Goal: Task Accomplishment & Management: Complete application form

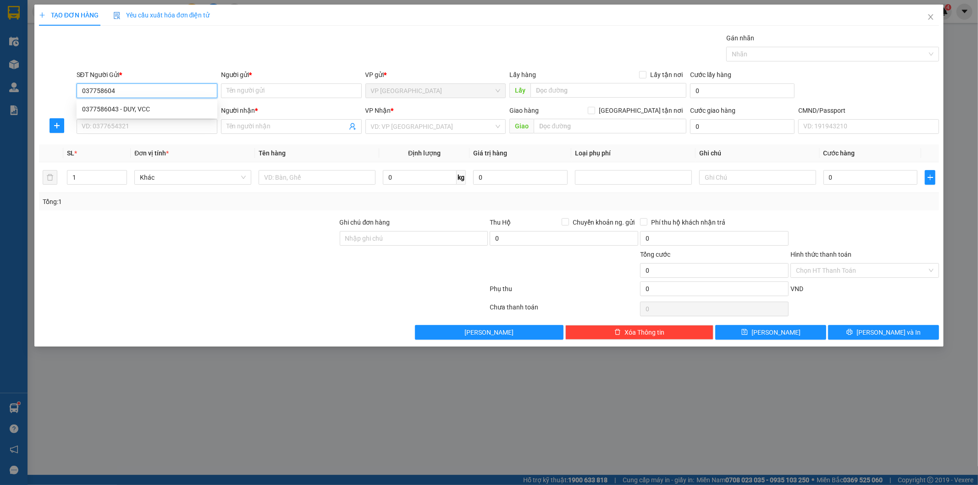
type input "0377586043"
drag, startPoint x: 122, startPoint y: 108, endPoint x: 124, endPoint y: 118, distance: 9.8
click at [123, 113] on div "0377586043 - DUY, VCC" at bounding box center [147, 109] width 130 height 10
type input "DUY, VCC"
type input "0377586043"
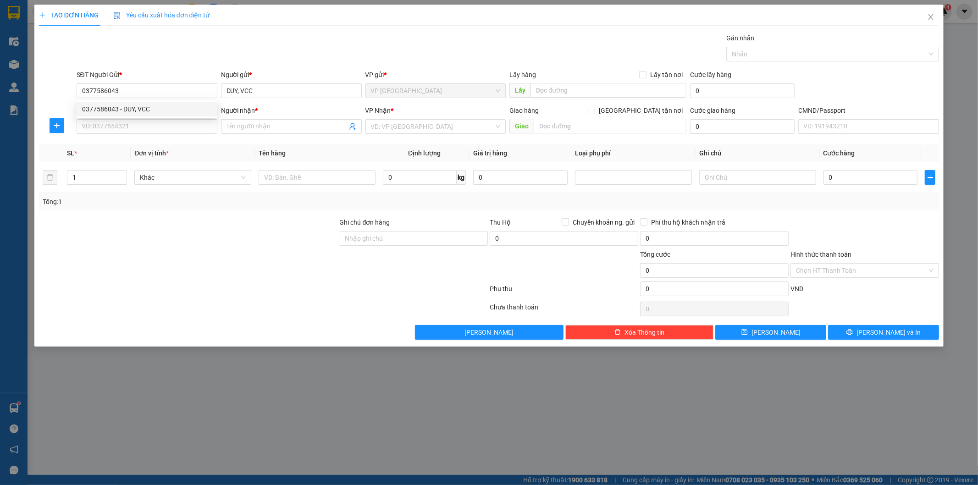
click at [125, 118] on div "SĐT Người Nhận *" at bounding box center [147, 112] width 141 height 14
click at [125, 122] on input "SĐT Người Nhận *" at bounding box center [147, 126] width 141 height 15
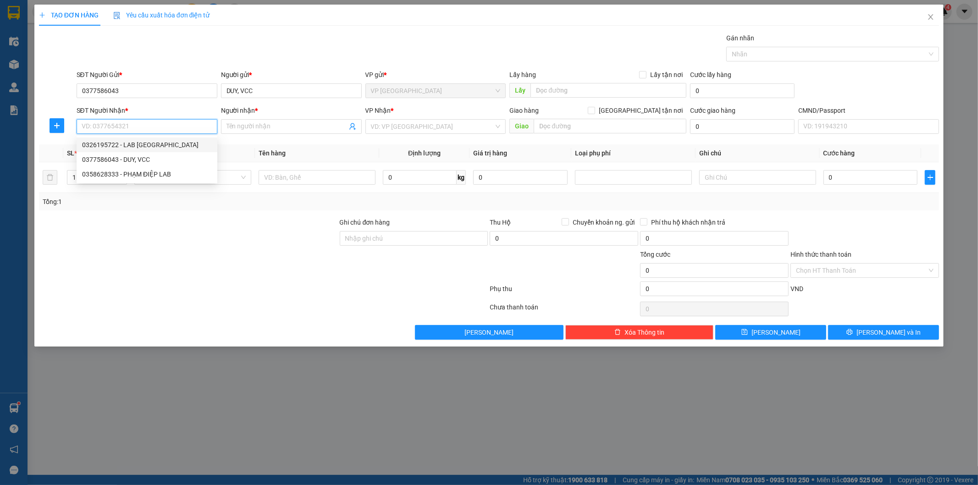
drag, startPoint x: 179, startPoint y: 141, endPoint x: 333, endPoint y: 195, distance: 162.7
click at [179, 143] on div "0326195722 - LAB PHƯƠNG GIANG" at bounding box center [147, 145] width 130 height 10
type input "0326195722"
type input "LAB [GEOGRAPHIC_DATA]"
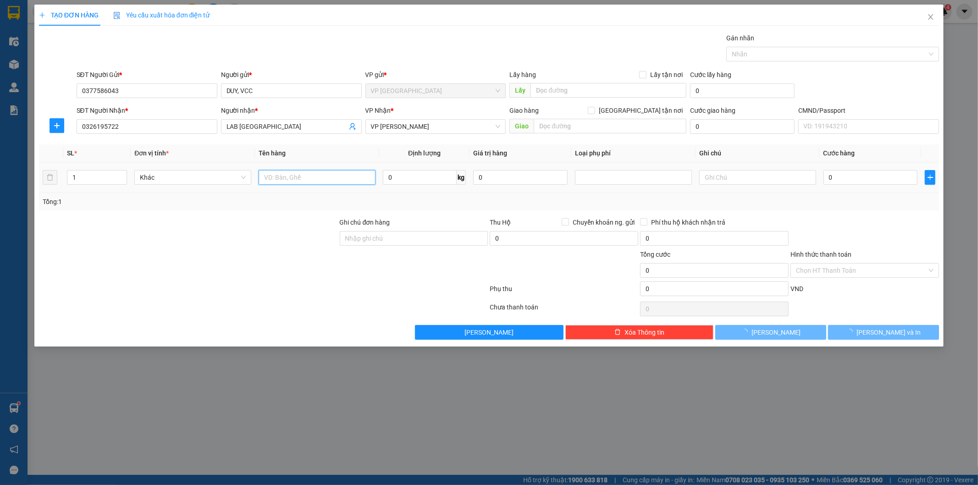
click at [362, 182] on input "text" at bounding box center [317, 177] width 117 height 15
type input "hộ răng"
type input "1"
type input "35.000"
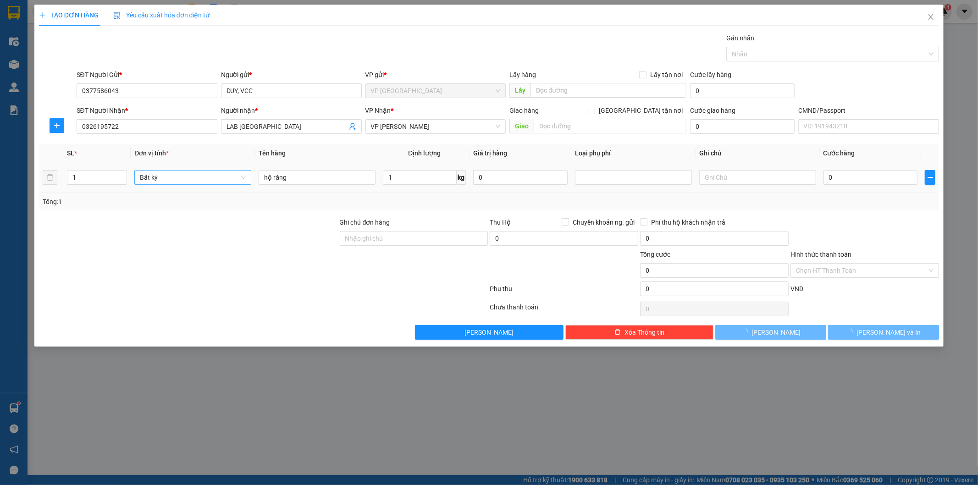
type input "35.000"
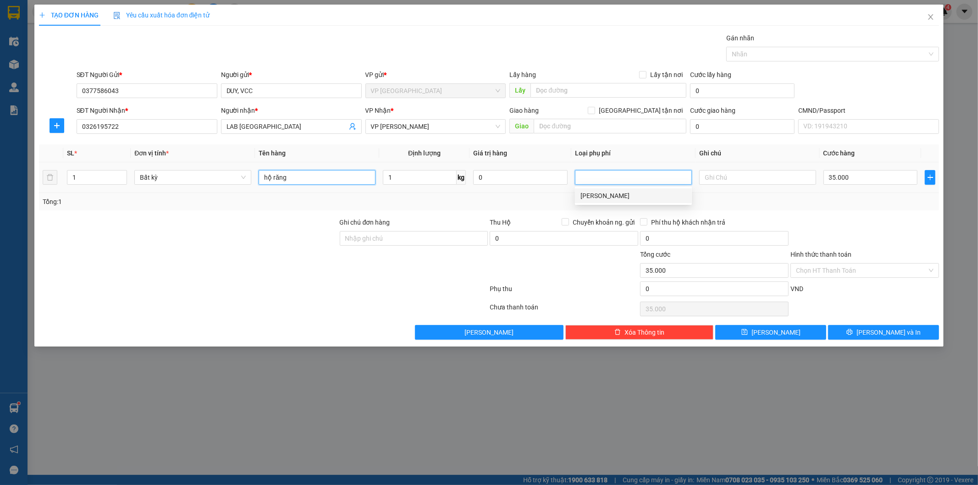
click at [272, 179] on input "hộ răng" at bounding box center [317, 177] width 117 height 15
type input "hộp răng"
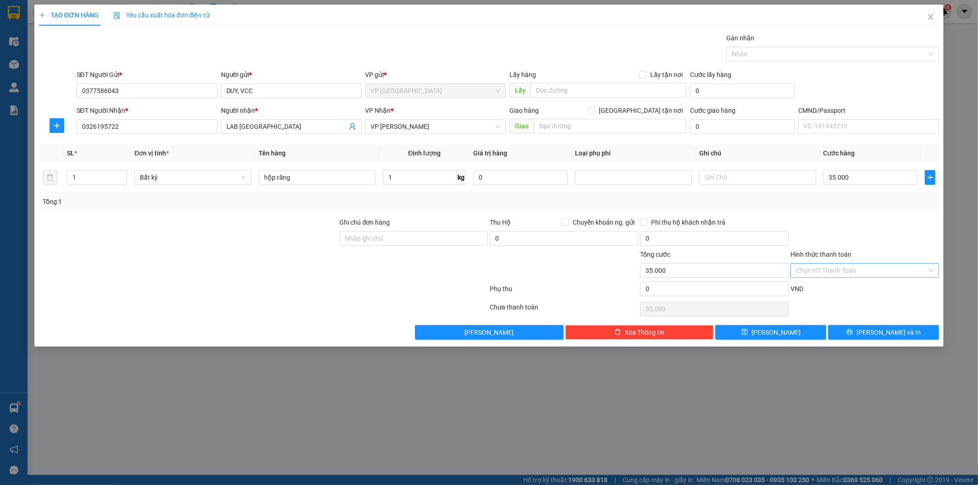
drag, startPoint x: 886, startPoint y: 278, endPoint x: 876, endPoint y: 270, distance: 12.8
click at [883, 276] on div "Hình thức thanh toán Chọn HT Thanh Toán" at bounding box center [864, 265] width 149 height 32
click at [854, 272] on input "Hình thức thanh toán" at bounding box center [861, 271] width 131 height 14
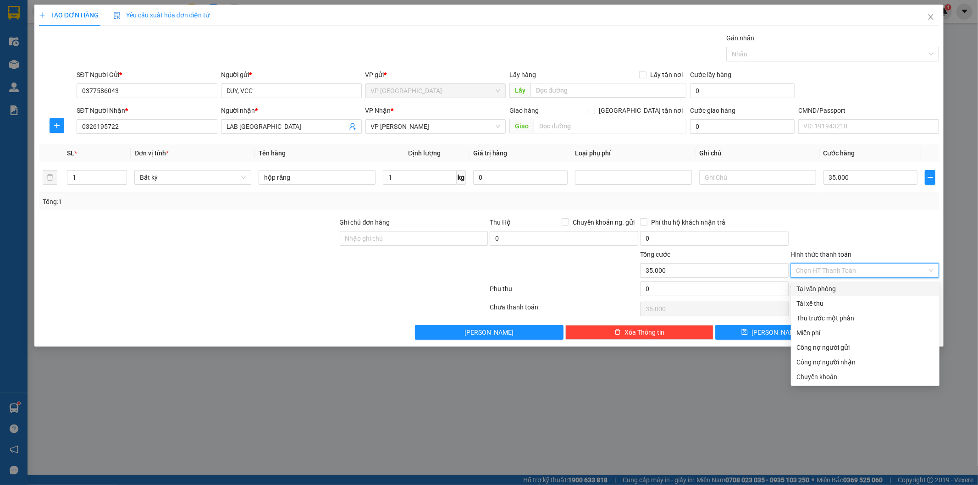
click at [841, 282] on div "Tại văn phòng" at bounding box center [865, 288] width 149 height 15
type input "0"
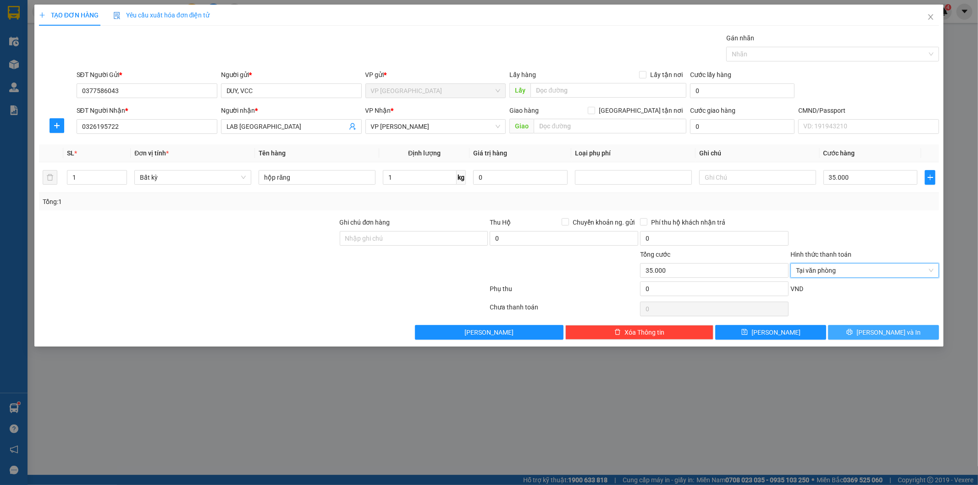
drag, startPoint x: 873, startPoint y: 320, endPoint x: 876, endPoint y: 325, distance: 5.5
click at [874, 321] on div "Transit Pickup Surcharge Ids Transit Deliver Surcharge Ids Transit Deliver Surc…" at bounding box center [489, 186] width 900 height 307
click at [879, 329] on span "[PERSON_NAME] và In" at bounding box center [888, 332] width 64 height 10
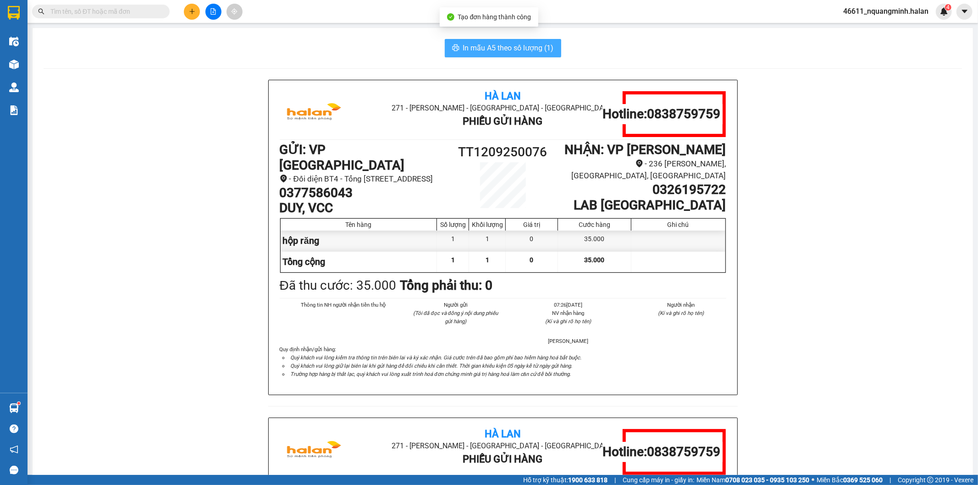
click at [458, 50] on button "In mẫu A5 theo số lượng (1)" at bounding box center [503, 48] width 116 height 18
drag, startPoint x: 368, startPoint y: 190, endPoint x: 205, endPoint y: 167, distance: 164.4
click at [191, 173] on div "Hà Lan 271 - Dương Tự Minh - Phường Tân Long - Thái Nguyên Phiếu Gửi Hàng Hotli…" at bounding box center [503, 418] width 918 height 676
drag, startPoint x: 317, startPoint y: 177, endPoint x: 351, endPoint y: 196, distance: 39.2
click at [317, 177] on li "- Đối diện BT4 - Tổng [STREET_ADDRESS]" at bounding box center [363, 179] width 167 height 12
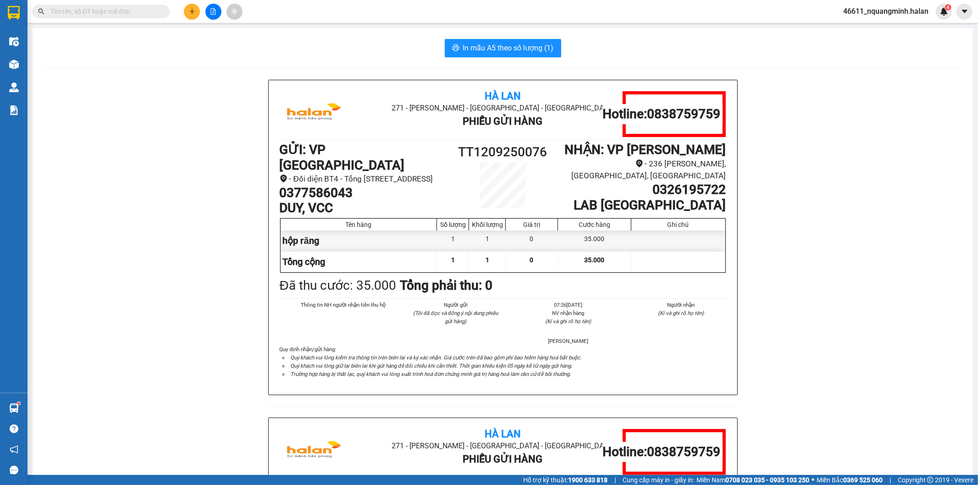
click at [351, 196] on h1 "0377586043" at bounding box center [363, 193] width 167 height 16
drag, startPoint x: 351, startPoint y: 196, endPoint x: 242, endPoint y: 194, distance: 109.6
click at [242, 194] on div "Hà Lan 271 - Dương Tự Minh - Phường Tân Long - Thái Nguyên Phiếu Gửi Hàng Hotli…" at bounding box center [503, 418] width 918 height 676
click at [190, 8] on icon "plus" at bounding box center [192, 11] width 6 height 6
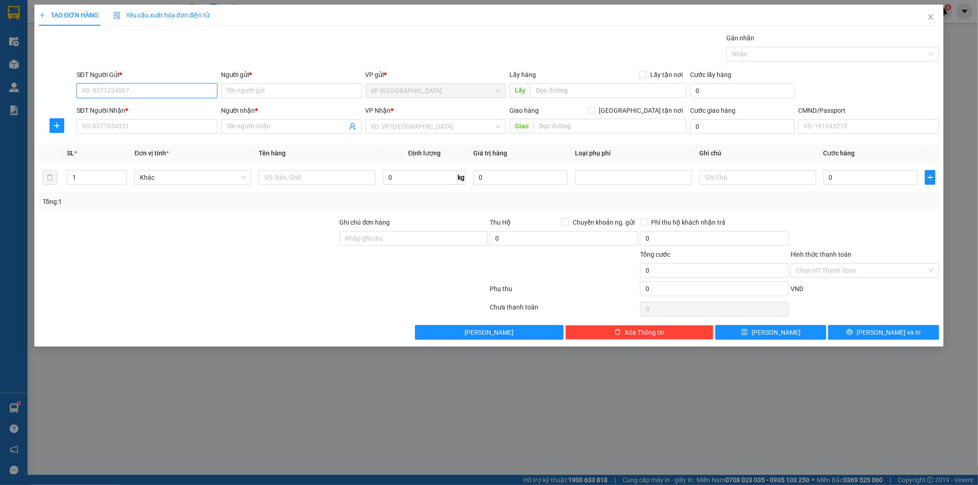
paste input "0377586043"
type input "0377586043"
click at [167, 94] on input "0377586043" at bounding box center [147, 90] width 141 height 15
click at [147, 107] on div "0377586043 - DUY, VCC" at bounding box center [147, 109] width 130 height 10
type input "DUY, VCC"
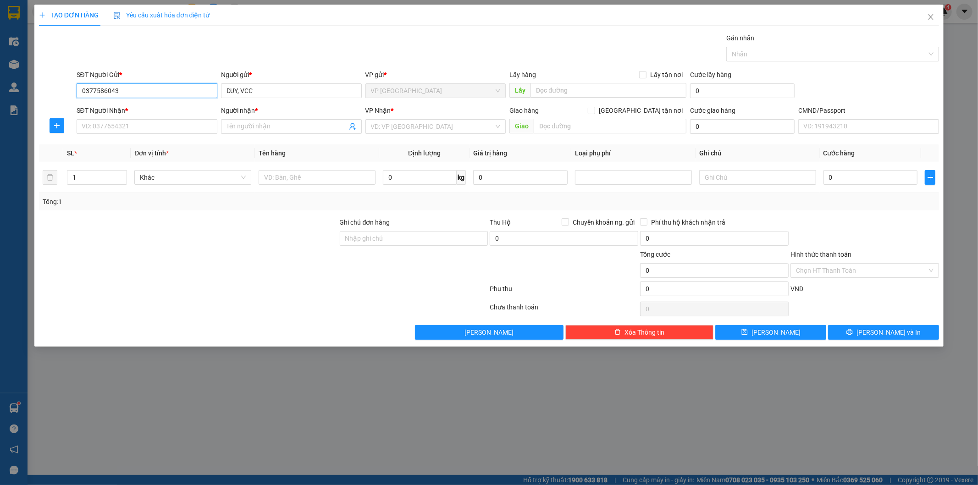
type input "0377586043"
click at [145, 113] on div "SĐT Người Nhận *" at bounding box center [147, 110] width 141 height 10
click at [145, 119] on input "SĐT Người Nhận *" at bounding box center [147, 126] width 141 height 15
click at [147, 123] on input "SĐT Người Nhận *" at bounding box center [147, 126] width 141 height 15
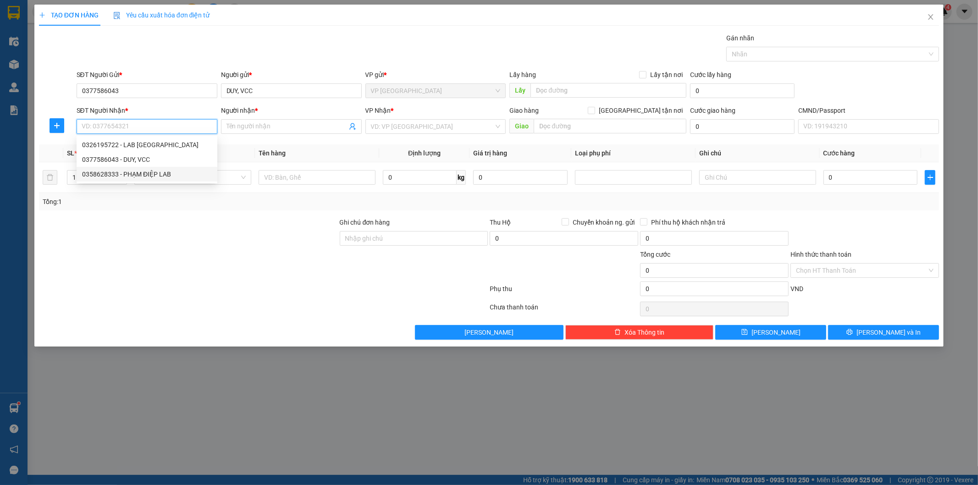
click at [157, 173] on div "0358628333 - PHẠM ĐIỆP LAB" at bounding box center [147, 174] width 130 height 10
type input "0358628333"
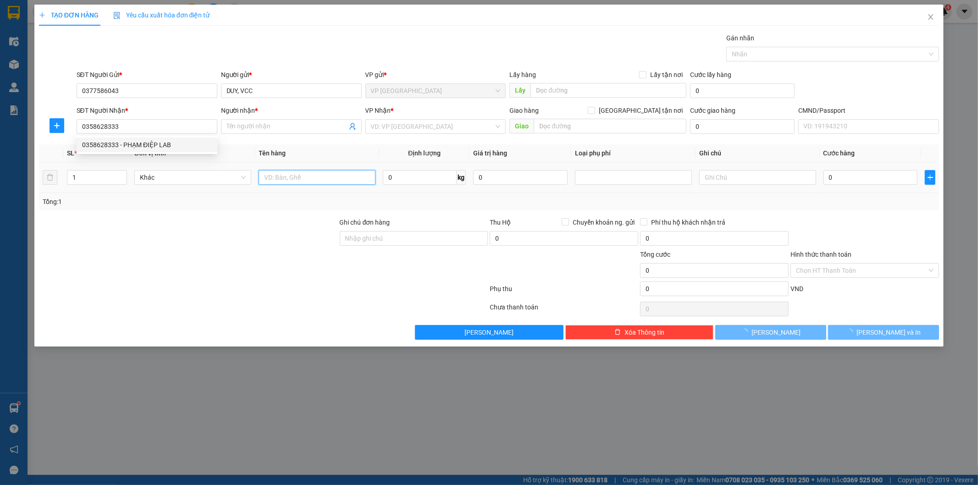
type input "PHẠM ĐIỆP LAB"
click at [309, 177] on input "text" at bounding box center [317, 177] width 117 height 15
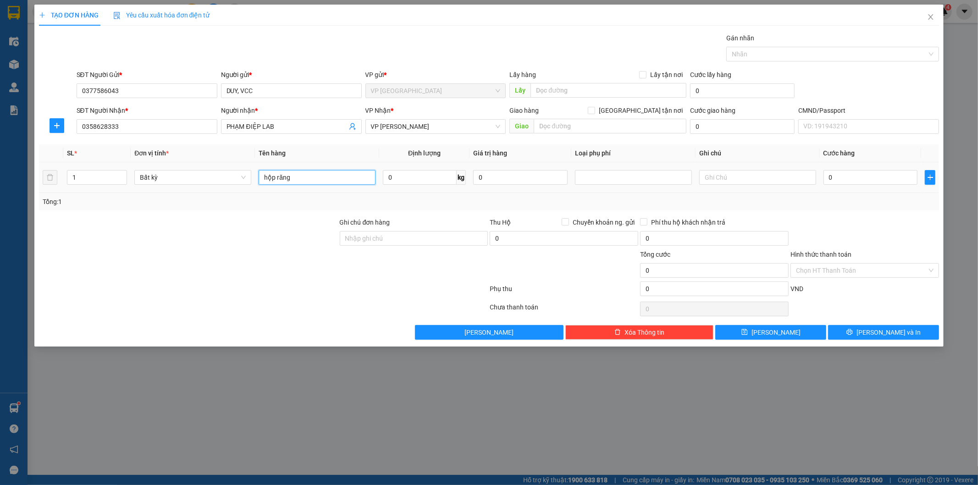
type input "hộp răng"
type input "1"
type input "35.000"
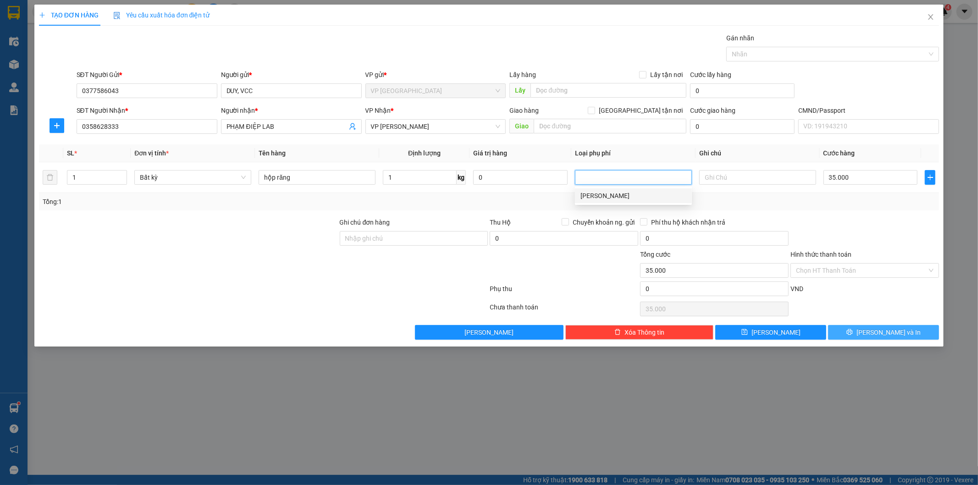
drag, startPoint x: 906, startPoint y: 322, endPoint x: 902, endPoint y: 327, distance: 5.9
click at [903, 326] on div "Transit Pickup Surcharge Ids Transit Deliver Surcharge Ids Transit Deliver Surc…" at bounding box center [489, 186] width 900 height 307
click at [902, 327] on button "[PERSON_NAME] và In" at bounding box center [883, 332] width 111 height 15
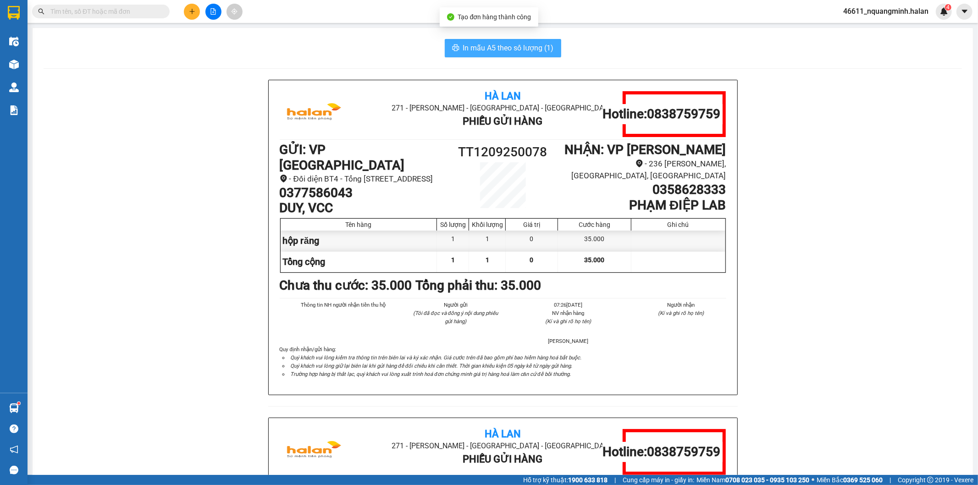
click at [487, 48] on span "In mẫu A5 theo số lượng (1)" at bounding box center [508, 47] width 91 height 11
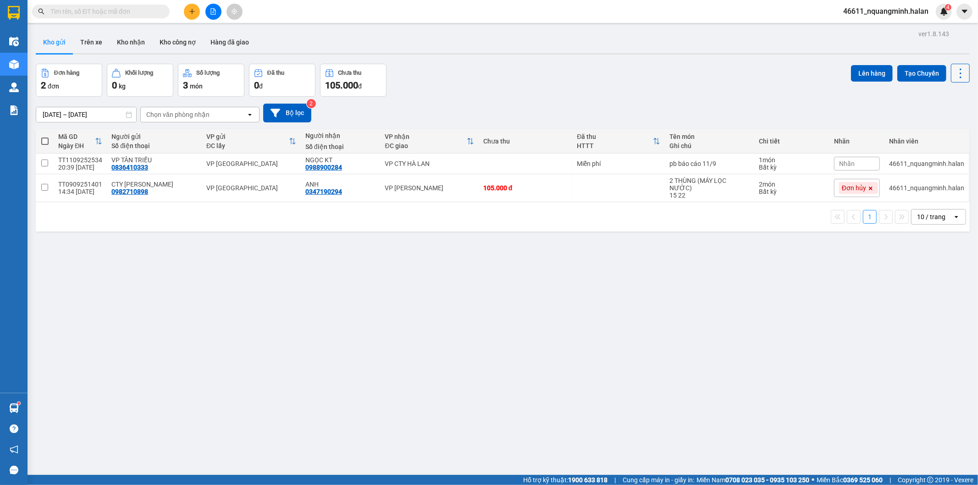
click at [957, 70] on icon at bounding box center [960, 73] width 13 height 13
click at [940, 127] on span "Làm mới" at bounding box center [939, 131] width 25 height 9
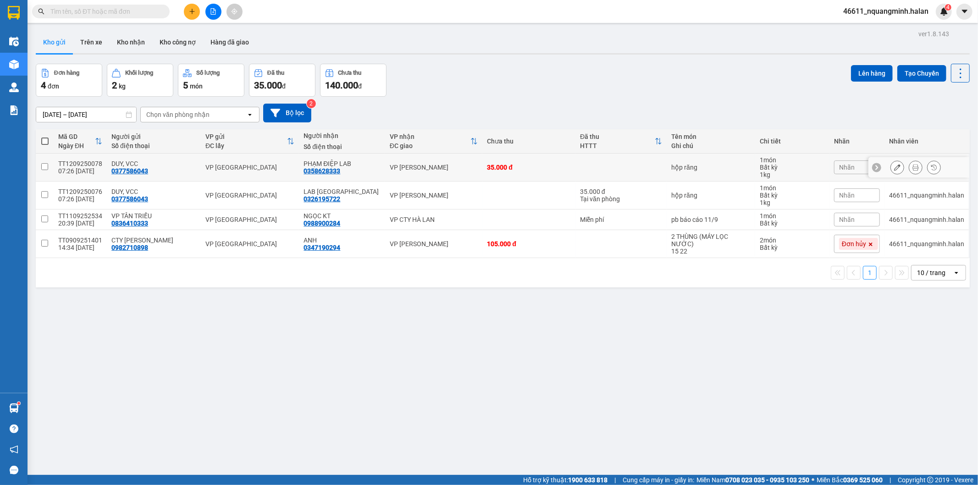
drag, startPoint x: 425, startPoint y: 164, endPoint x: 427, endPoint y: 189, distance: 25.3
click at [424, 164] on div "VP [PERSON_NAME]" at bounding box center [434, 167] width 88 height 7
checkbox input "true"
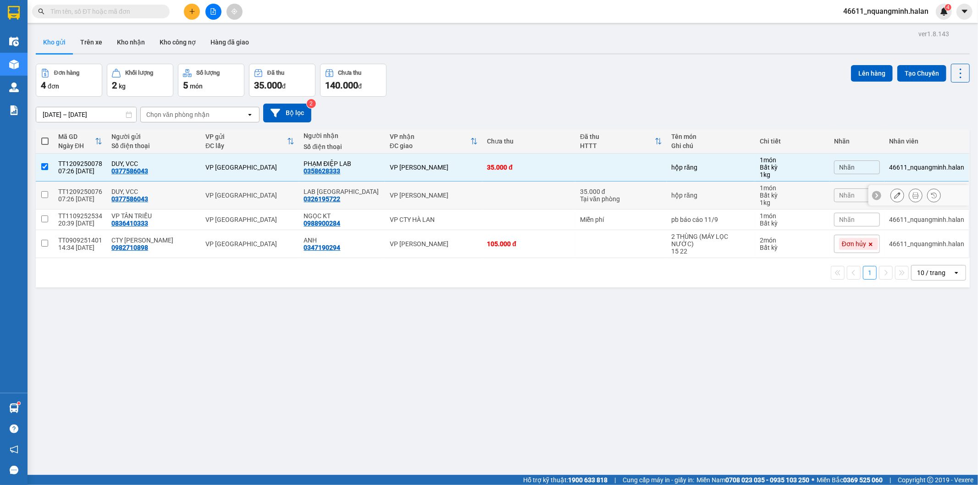
drag, startPoint x: 427, startPoint y: 189, endPoint x: 431, endPoint y: 202, distance: 13.6
click at [427, 192] on td "VP [PERSON_NAME]" at bounding box center [434, 196] width 98 height 28
checkbox input "true"
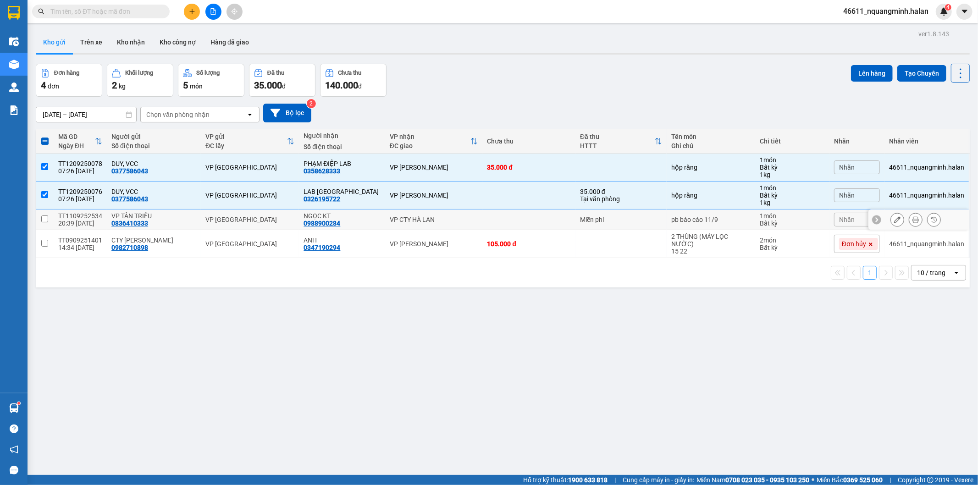
drag, startPoint x: 437, startPoint y: 213, endPoint x: 594, endPoint y: 161, distance: 164.7
click at [438, 213] on td "VP CTY HÀ LAN" at bounding box center [434, 220] width 98 height 21
checkbox input "true"
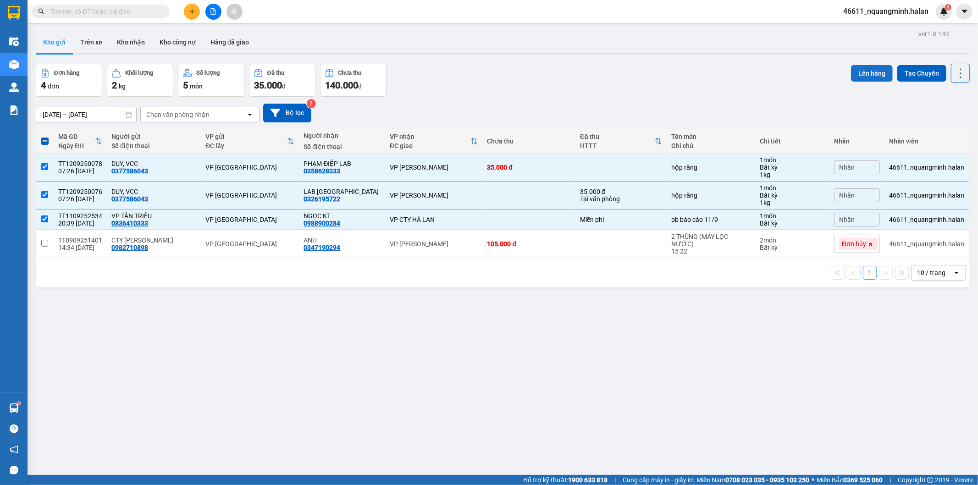
click at [861, 66] on button "Lên hàng" at bounding box center [872, 73] width 42 height 17
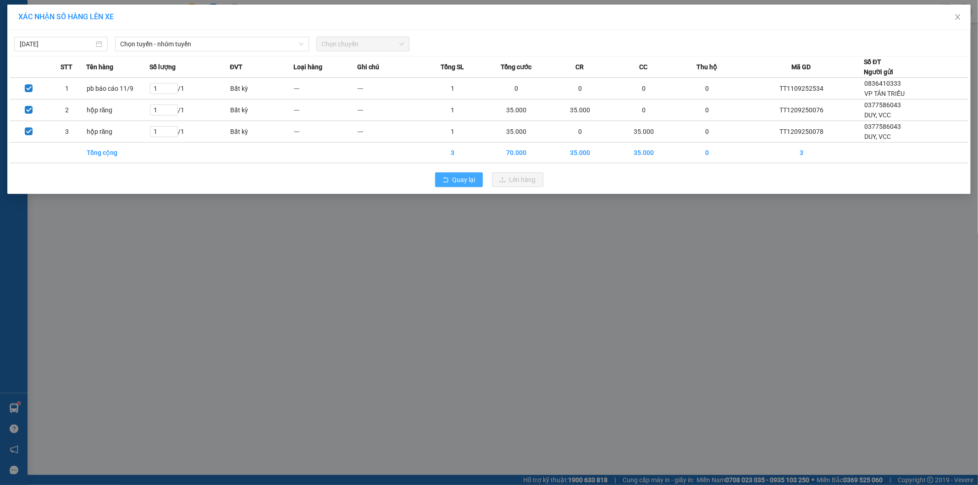
click at [456, 182] on span "Quay lại" at bounding box center [463, 180] width 23 height 10
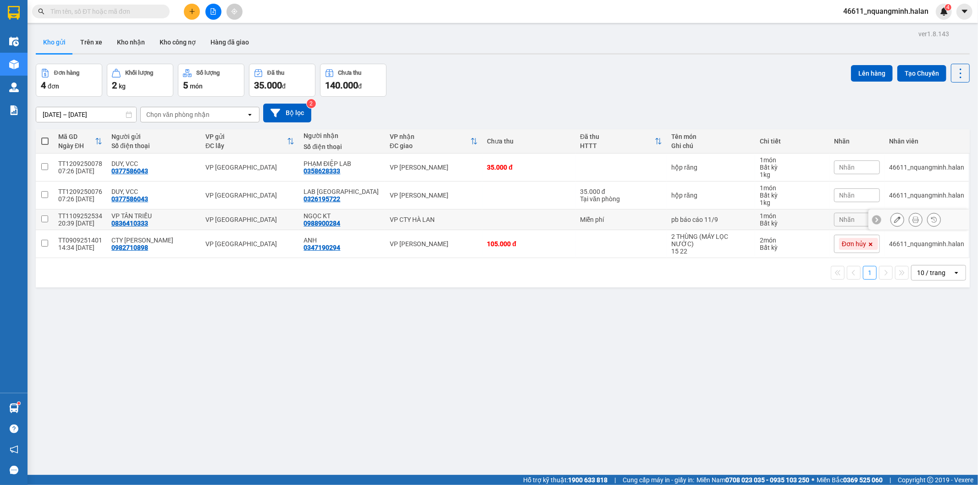
click at [722, 225] on td "pb báo cáo 11/9" at bounding box center [711, 220] width 88 height 21
checkbox input "true"
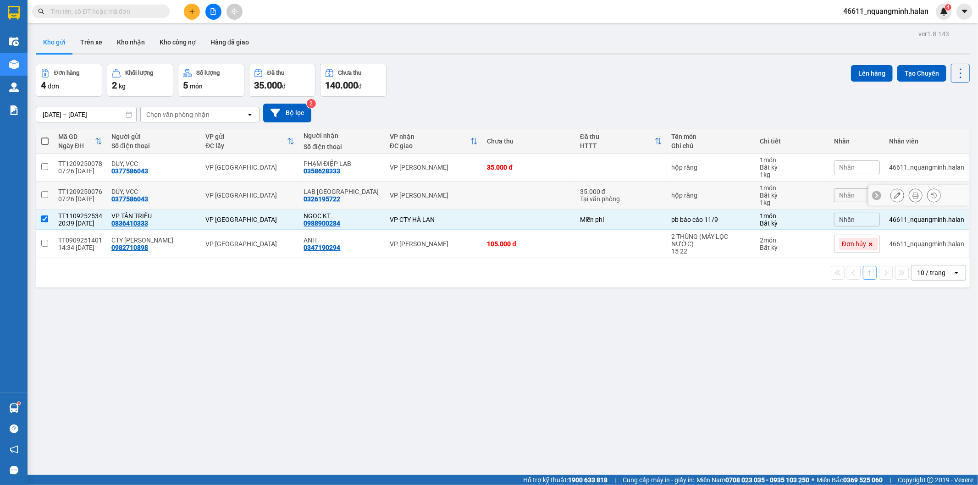
drag, startPoint x: 702, startPoint y: 202, endPoint x: 699, endPoint y: 194, distance: 8.6
click at [699, 198] on td "hộp răng" at bounding box center [711, 196] width 88 height 28
checkbox input "true"
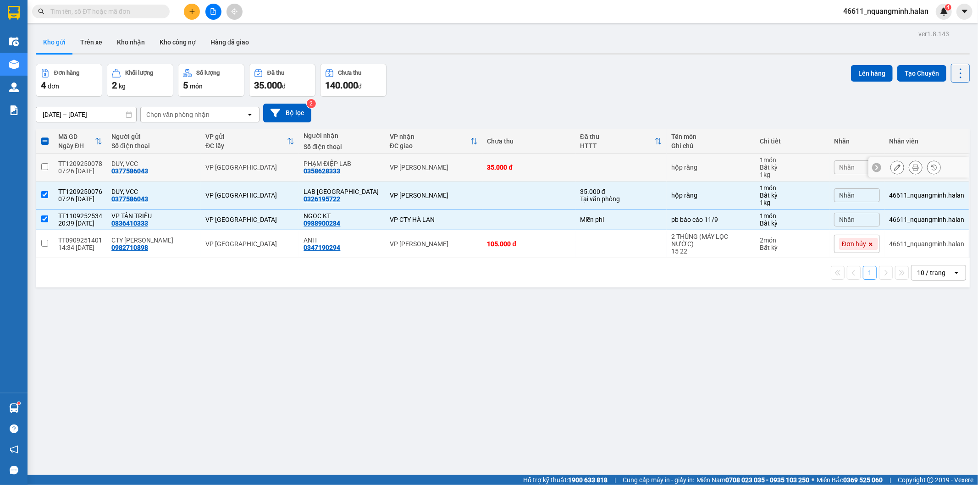
click at [707, 163] on td "hộp răng" at bounding box center [711, 168] width 88 height 28
checkbox input "true"
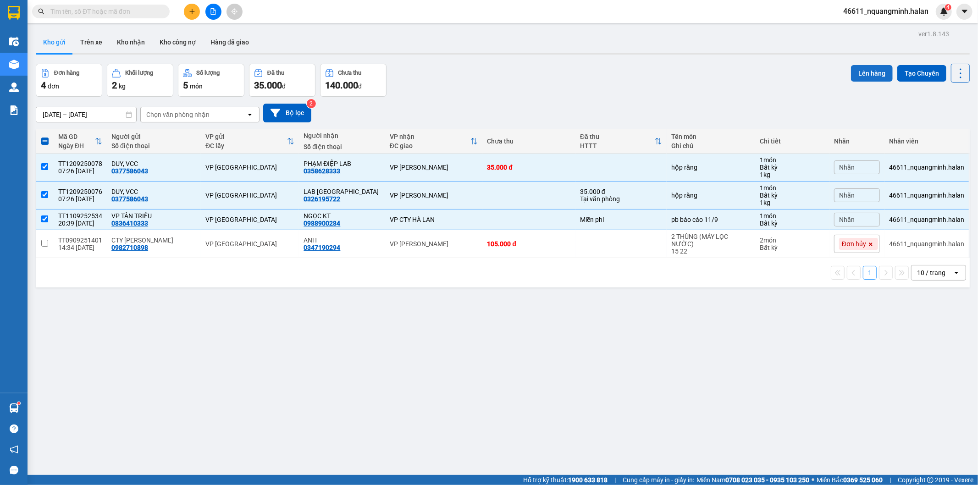
click at [857, 73] on button "Lên hàng" at bounding box center [872, 73] width 42 height 17
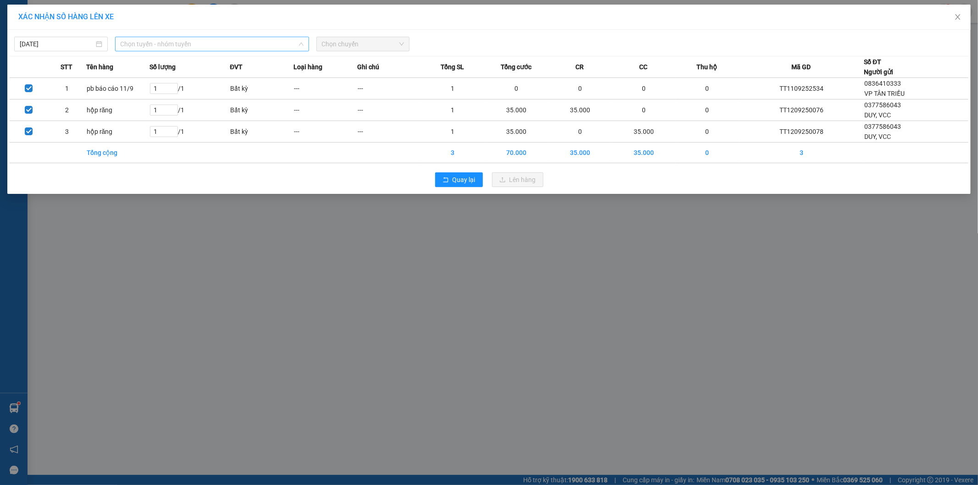
click at [156, 43] on span "Chọn tuyến - nhóm tuyến" at bounding box center [212, 44] width 183 height 14
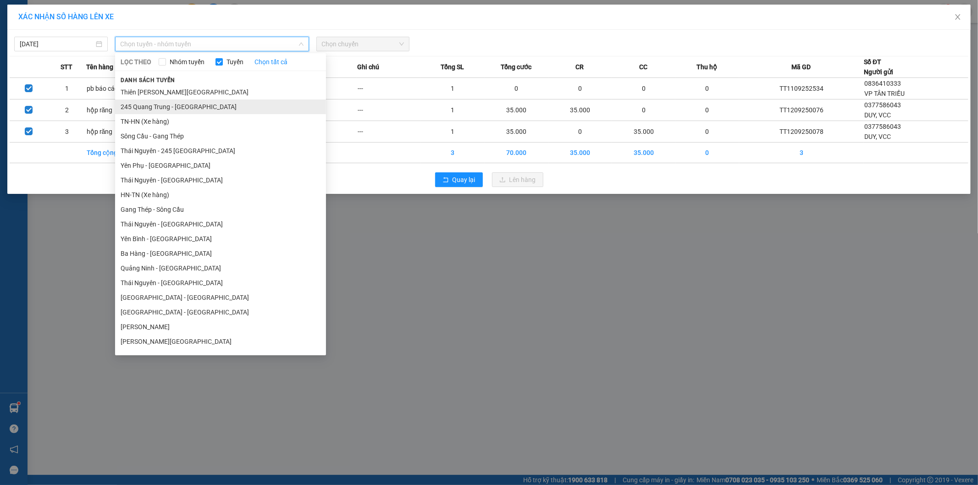
click at [152, 105] on li "245 Quang Trung - [GEOGRAPHIC_DATA]" at bounding box center [220, 106] width 211 height 15
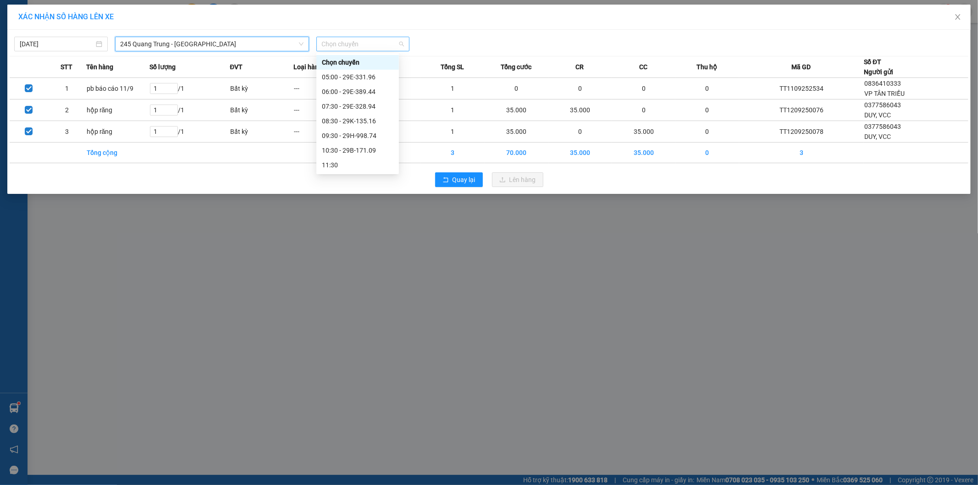
click at [355, 48] on span "Chọn chuyến" at bounding box center [363, 44] width 83 height 14
type input "894"
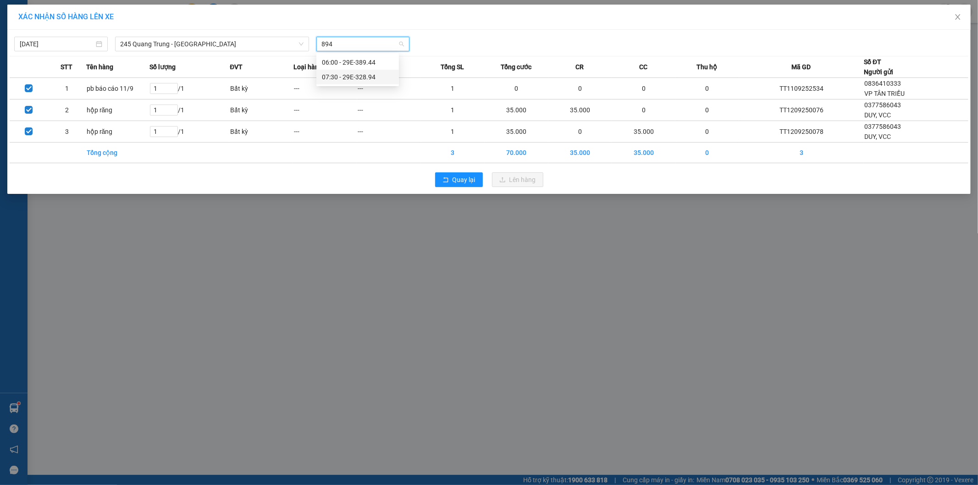
click at [331, 78] on div "07:30 - 29E-328.94" at bounding box center [358, 77] width 72 height 10
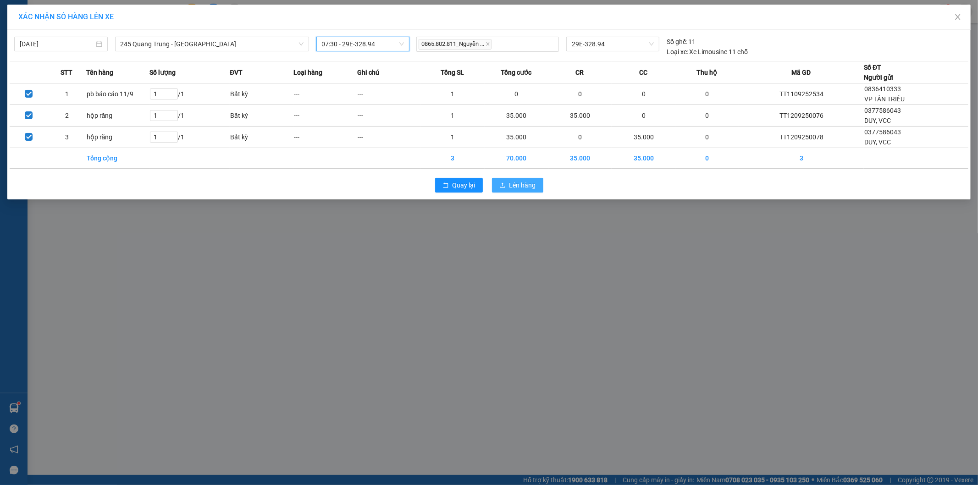
click at [530, 180] on span "Lên hàng" at bounding box center [522, 185] width 27 height 10
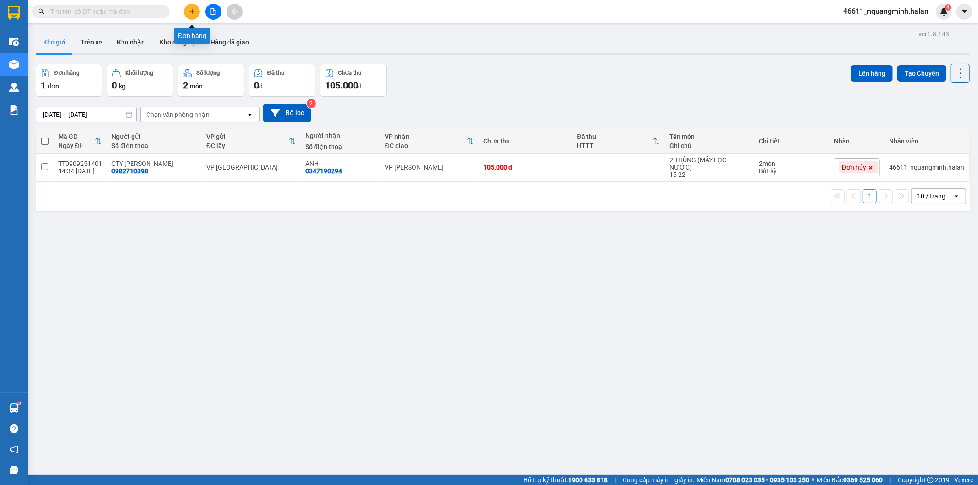
click at [194, 16] on button at bounding box center [192, 12] width 16 height 16
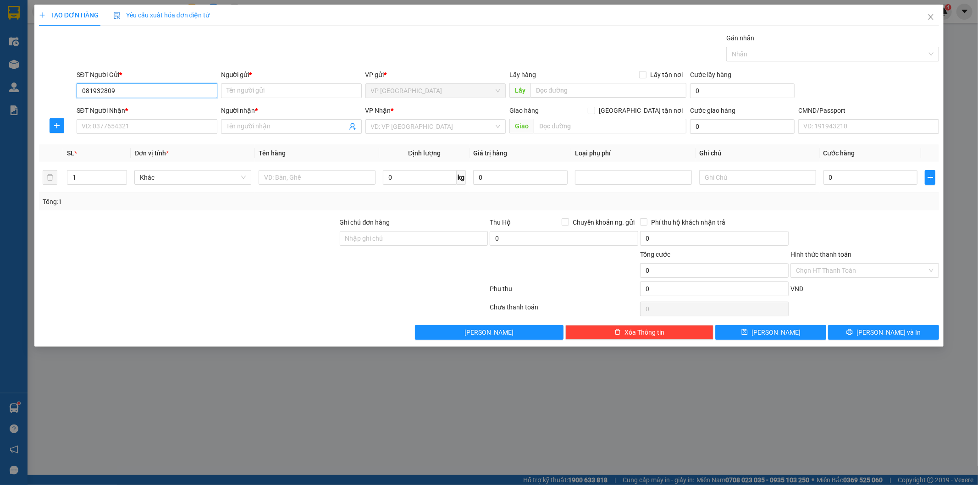
type input "0819328098"
click at [175, 109] on div "0819328098 - CTY TNHH VÀ GPCN KIM PHÚ" at bounding box center [147, 109] width 130 height 10
type input "CTY TNHH VÀ GPCN KIM PHÚ"
checkbox input "true"
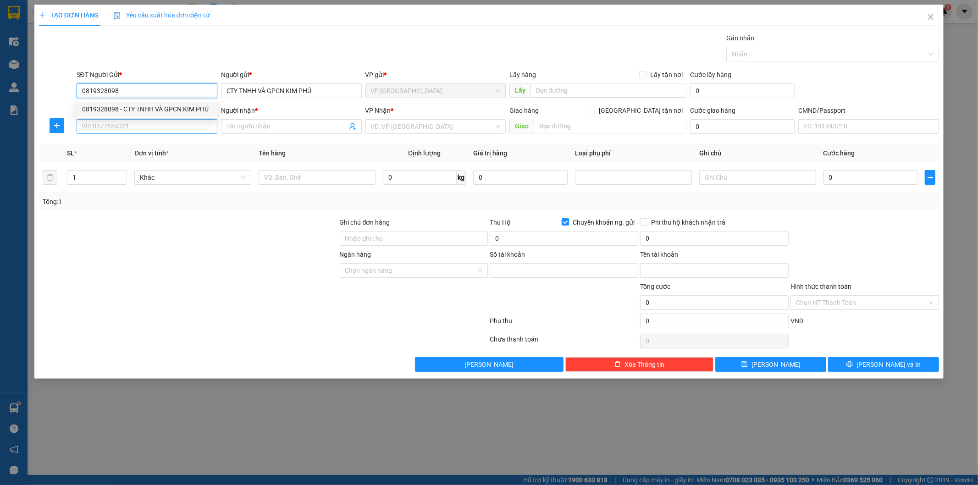
type input "0819328098"
type input "928456889"
type input "[PERSON_NAME]"
click at [180, 127] on input "SĐT Người Nhận *" at bounding box center [147, 126] width 141 height 15
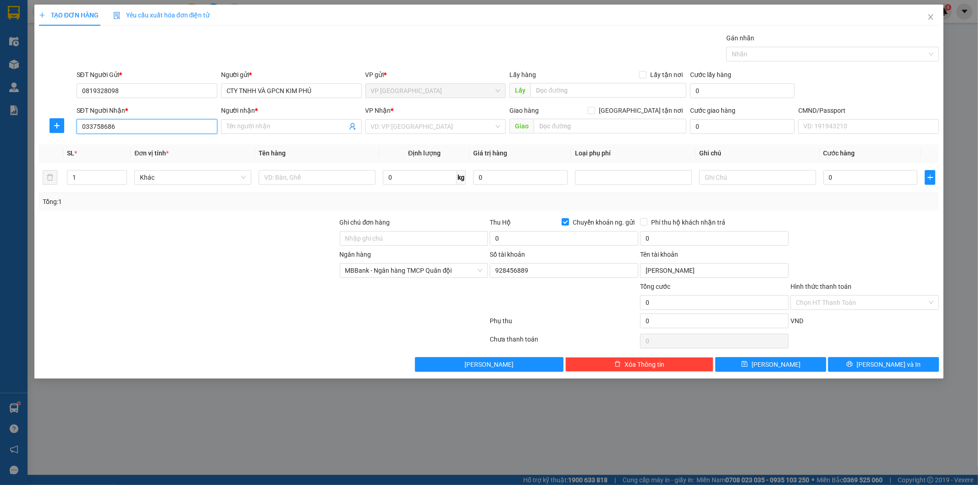
type input "0337586869"
click at [180, 127] on input "0337586869" at bounding box center [147, 126] width 141 height 15
click at [148, 142] on div "0337586869 - [PERSON_NAME]" at bounding box center [147, 145] width 130 height 10
type input "HẢI"
checkbox input "false"
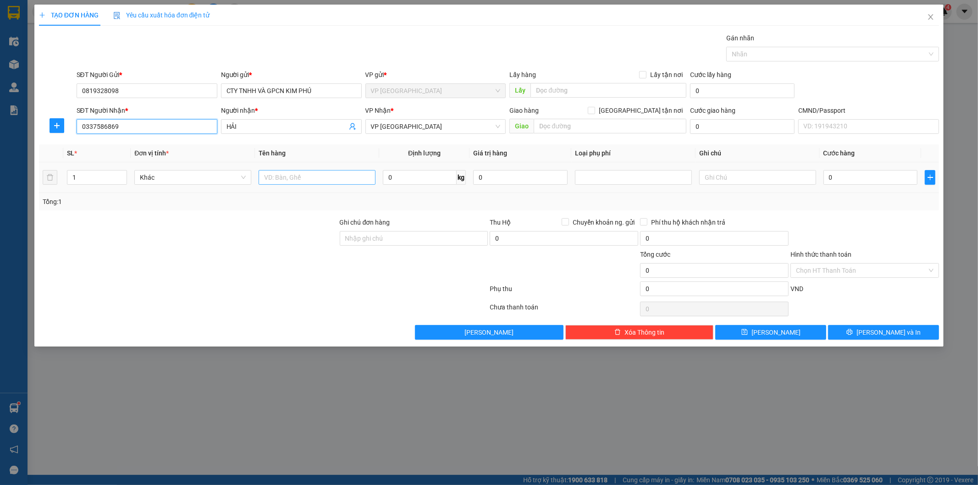
type input "0337586869"
click at [346, 177] on input "text" at bounding box center [317, 177] width 117 height 15
type input "hộp pk"
type input "1"
click at [846, 177] on input "0" at bounding box center [870, 177] width 94 height 15
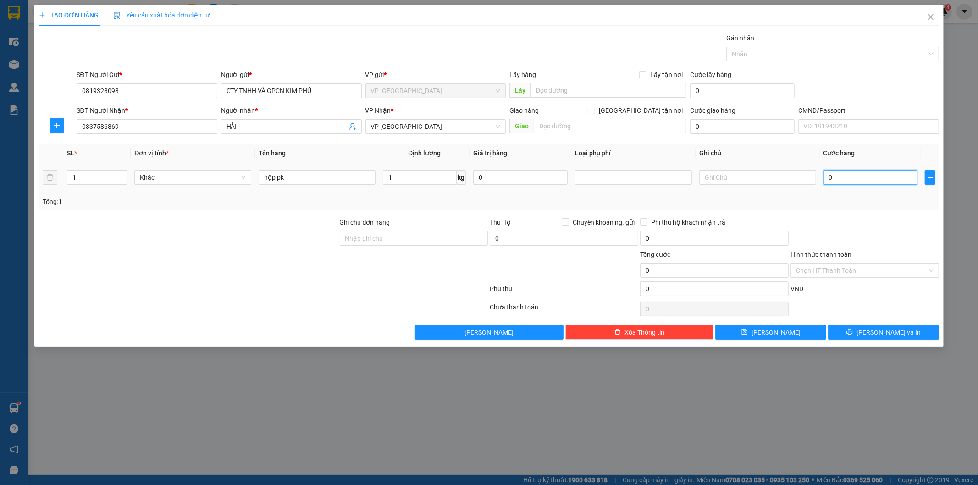
type input "3"
type input "35"
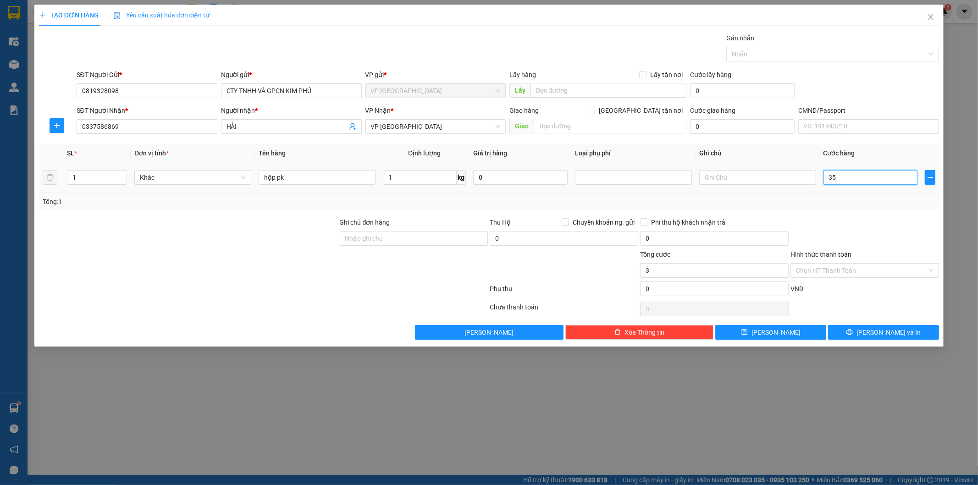
type input "35"
type input "35.000"
drag, startPoint x: 866, startPoint y: 236, endPoint x: 883, endPoint y: 315, distance: 80.7
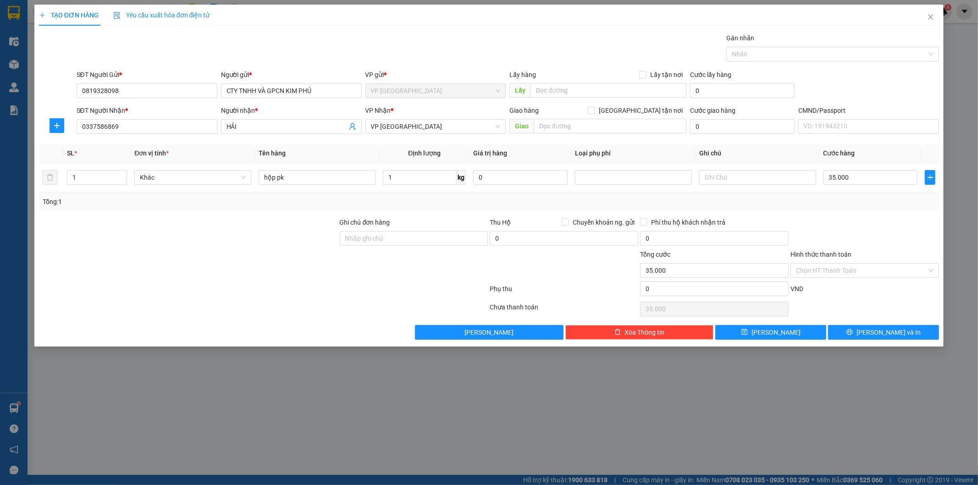
click at [866, 239] on div at bounding box center [864, 233] width 150 height 32
click at [883, 326] on div "Transit Pickup Surcharge Ids Transit Deliver Surcharge Ids Transit Deliver Surc…" at bounding box center [489, 186] width 900 height 307
click at [885, 328] on span "[PERSON_NAME] và In" at bounding box center [888, 332] width 64 height 10
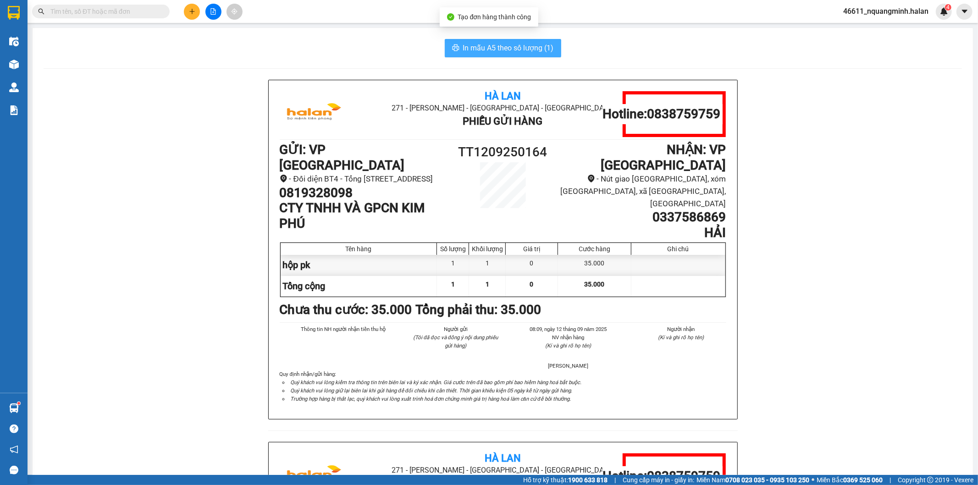
click at [523, 51] on span "In mẫu A5 theo số lượng (1)" at bounding box center [508, 47] width 91 height 11
click at [125, 12] on input "text" at bounding box center [104, 11] width 108 height 10
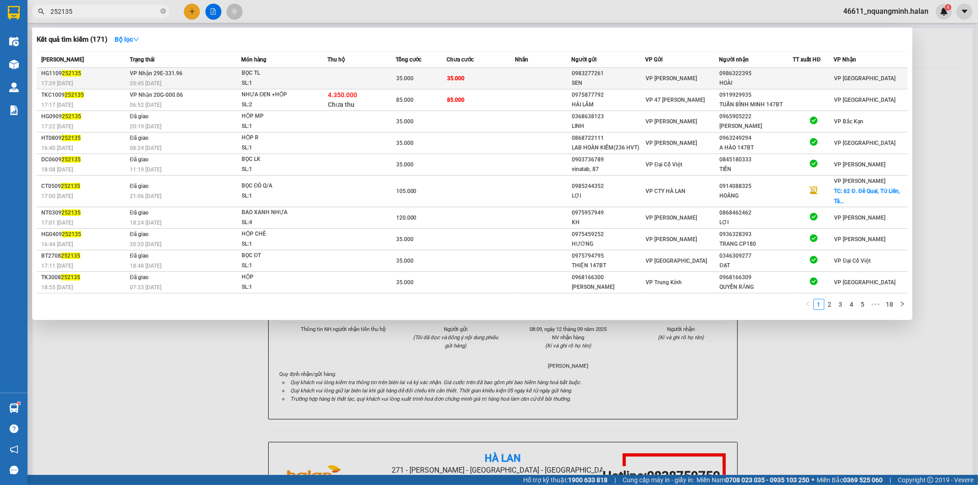
type input "252135"
click at [376, 82] on td at bounding box center [361, 79] width 68 height 22
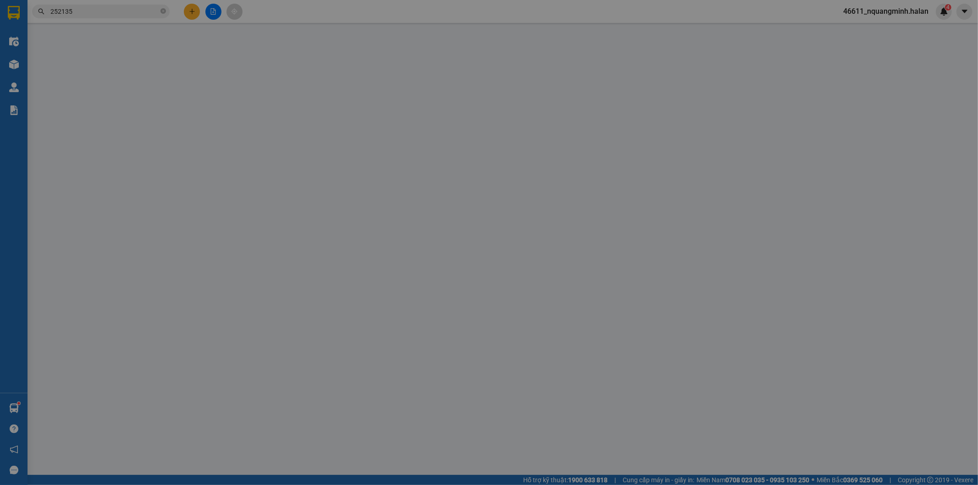
type input "0983277261"
type input "SEN"
type input "0986322395"
type input "HOÀI"
type input "35.000"
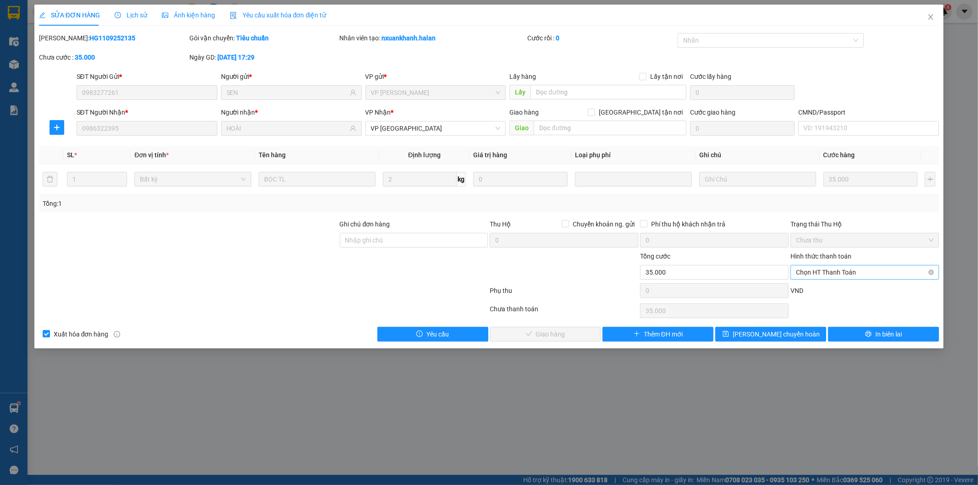
click at [822, 274] on span "Chọn HT Thanh Toán" at bounding box center [865, 272] width 138 height 14
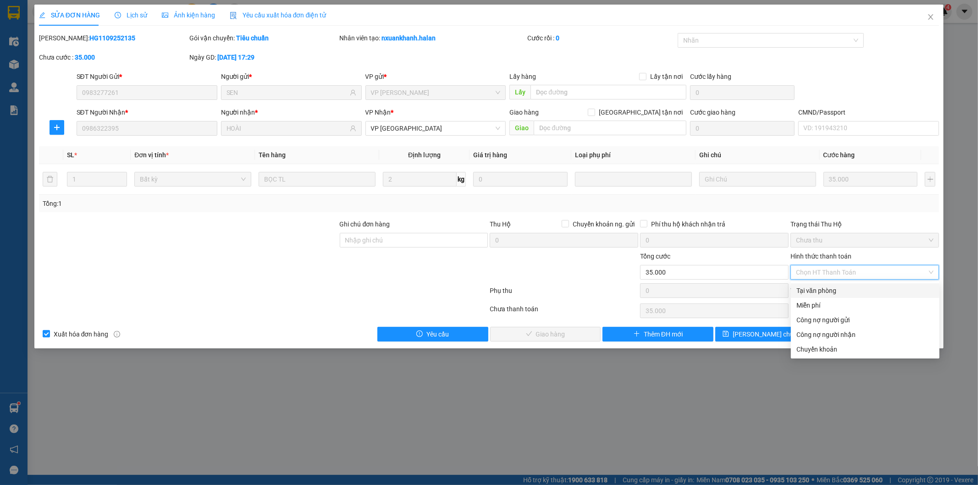
click at [825, 284] on div "Tại văn phòng" at bounding box center [865, 290] width 149 height 15
type input "0"
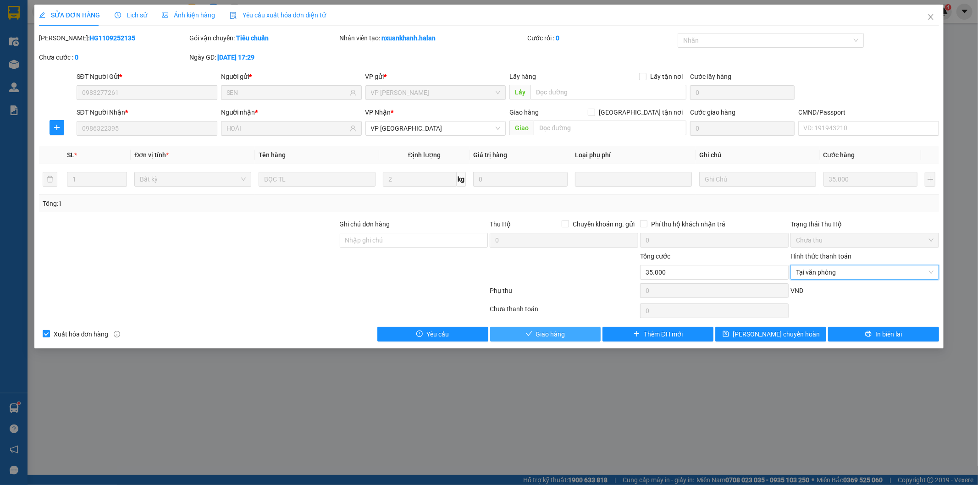
click at [579, 333] on button "Giao hàng" at bounding box center [545, 334] width 111 height 15
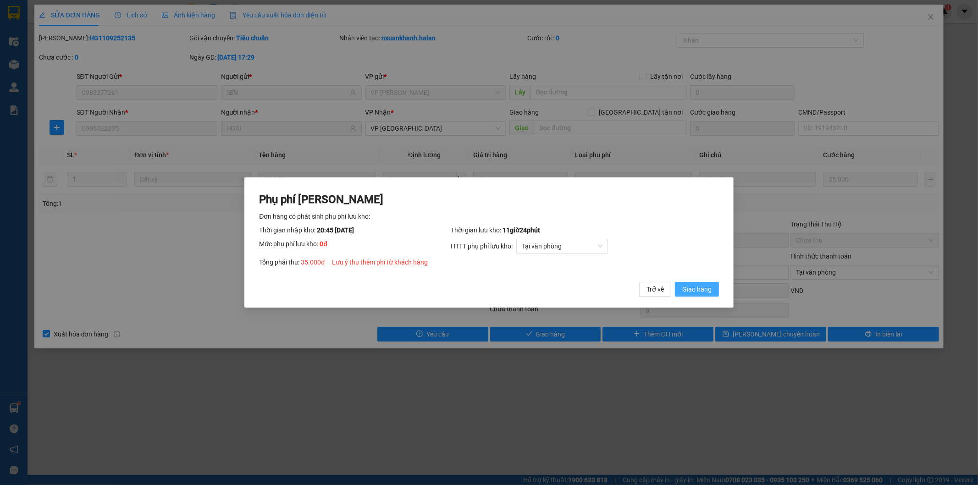
click at [696, 283] on button "Giao hàng" at bounding box center [697, 289] width 44 height 15
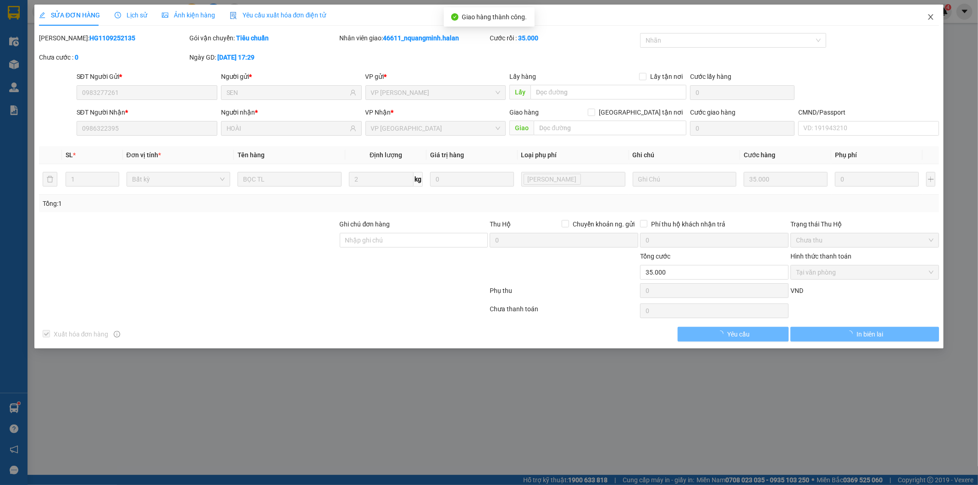
click at [932, 19] on icon "close" at bounding box center [930, 16] width 7 height 7
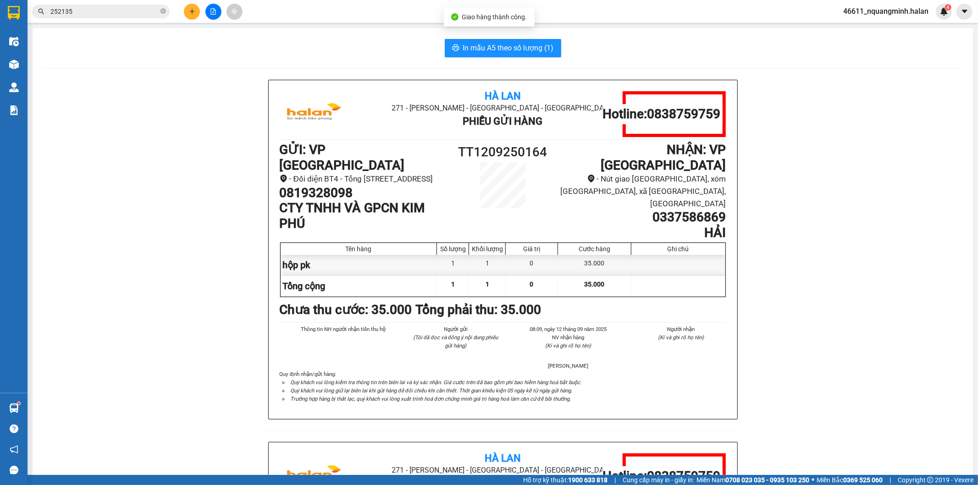
click at [127, 11] on input "252135" at bounding box center [104, 11] width 108 height 10
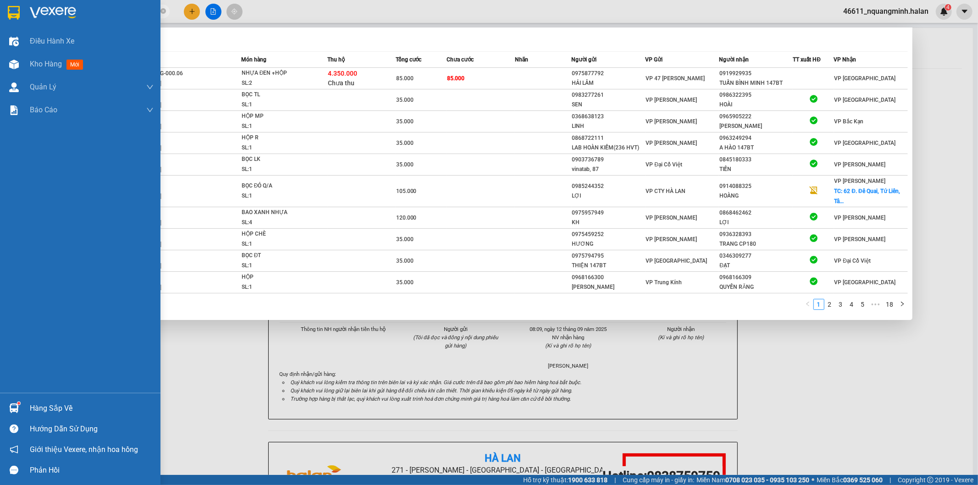
click at [24, 401] on div "Hàng sắp về" at bounding box center [80, 408] width 160 height 21
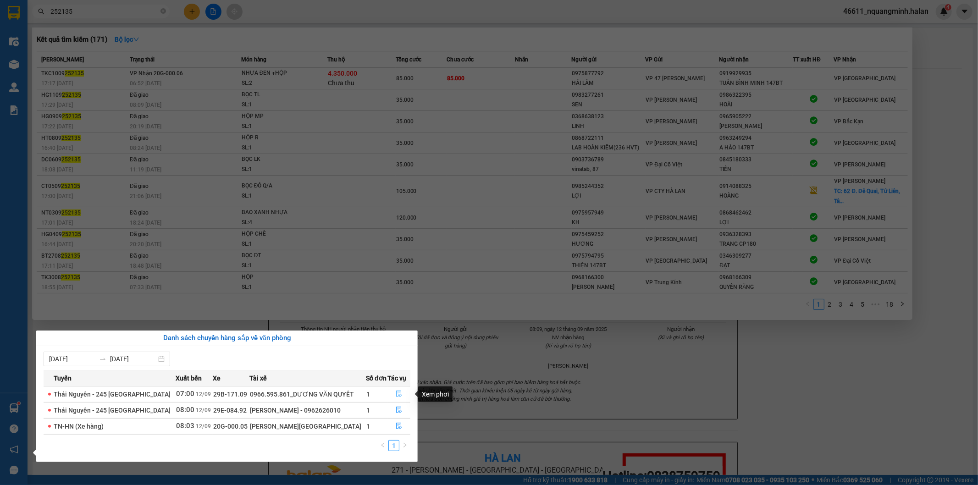
click at [396, 391] on button "button" at bounding box center [399, 394] width 22 height 15
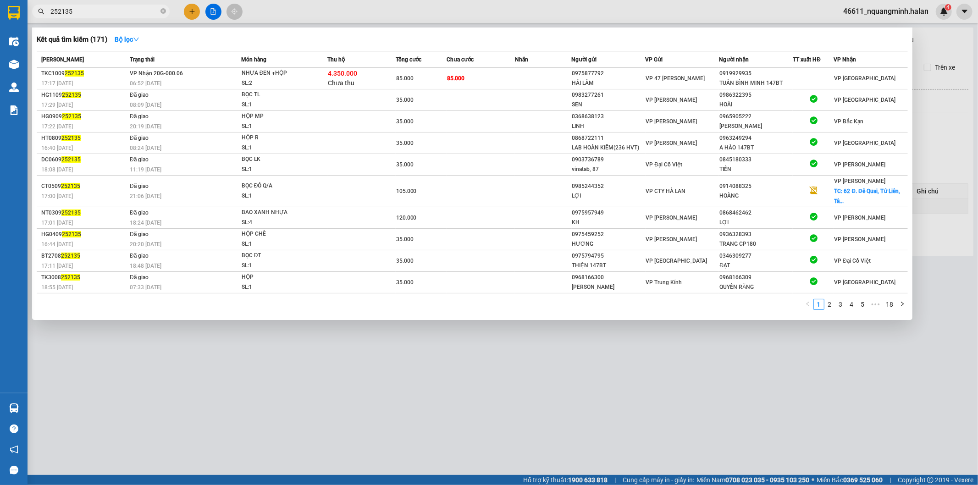
type input "[DATE]"
click at [400, 356] on div at bounding box center [489, 242] width 978 height 485
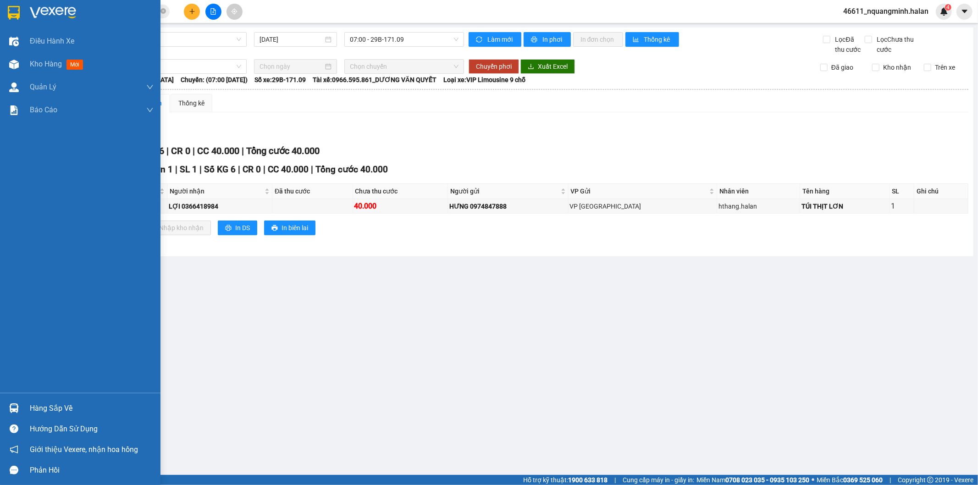
drag, startPoint x: 11, startPoint y: 406, endPoint x: 141, endPoint y: 405, distance: 130.2
click at [11, 405] on img at bounding box center [14, 408] width 10 height 10
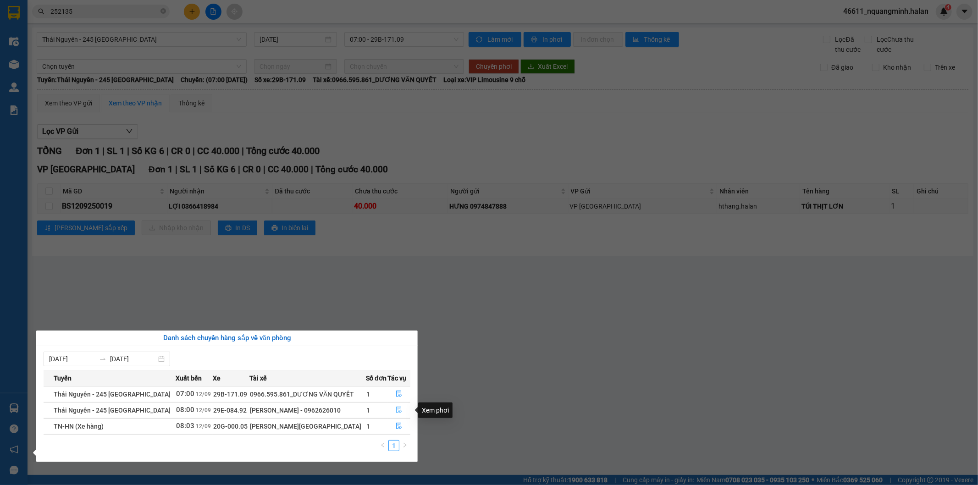
click at [400, 410] on icon "file-done" at bounding box center [399, 410] width 6 height 6
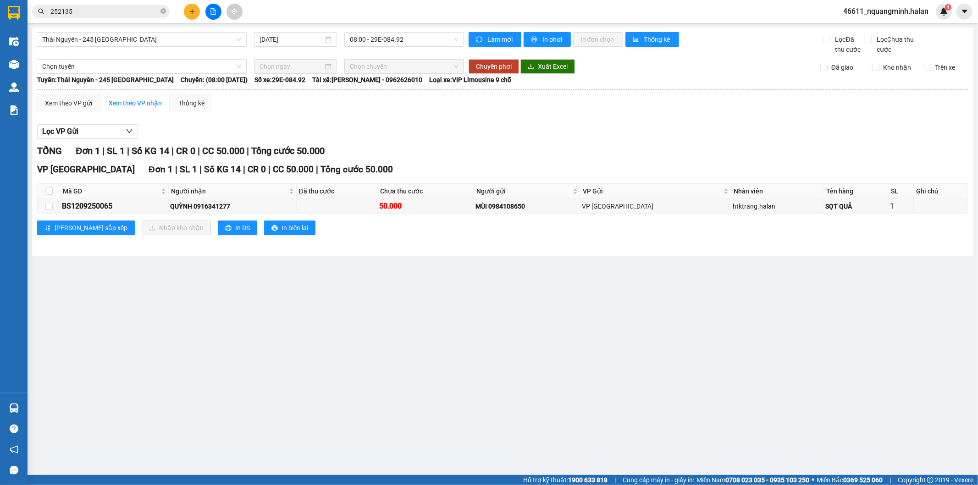
click at [382, 383] on main "[GEOGRAPHIC_DATA] - 245 [GEOGRAPHIC_DATA] [DATE] 08:00 - 29E-084.92 Làm mới In …" at bounding box center [489, 237] width 978 height 475
click at [320, 354] on main "[GEOGRAPHIC_DATA] - 245 [GEOGRAPHIC_DATA] [DATE] 08:00 - 29E-084.92 Làm mới In …" at bounding box center [489, 237] width 978 height 475
click at [298, 359] on main "[GEOGRAPHIC_DATA] - 245 [GEOGRAPHIC_DATA] [DATE] 08:00 - 29E-084.92 Làm mới In …" at bounding box center [489, 237] width 978 height 475
